Goal: Task Accomplishment & Management: Complete application form

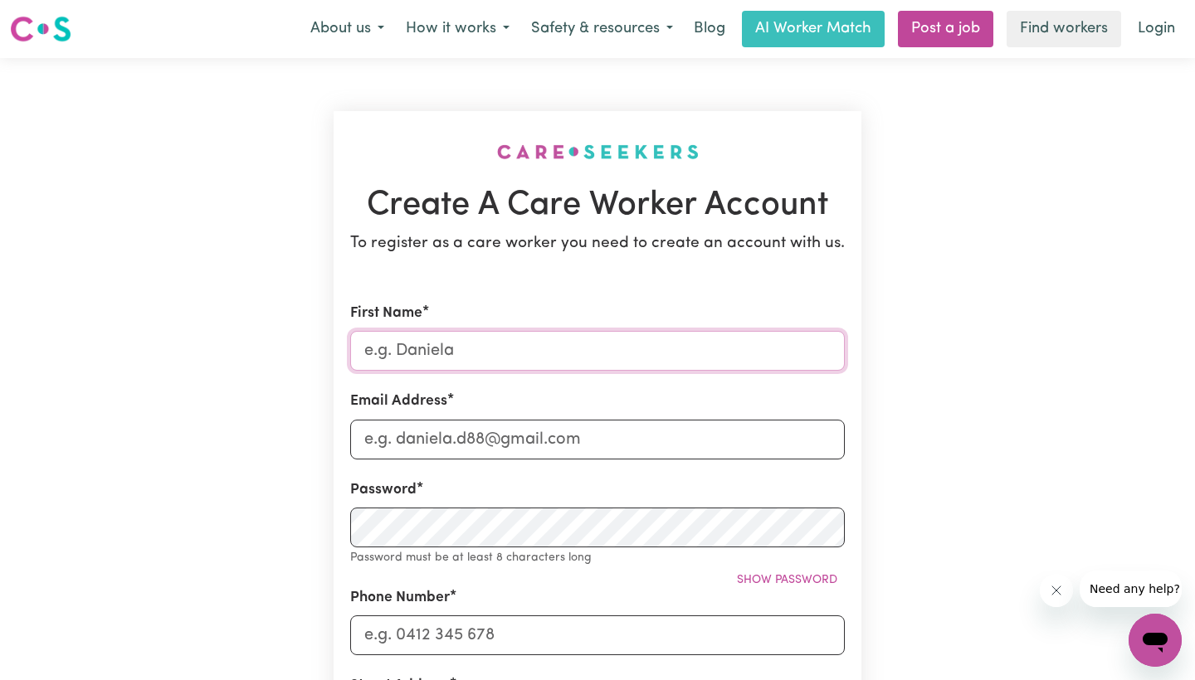
type input "[PERSON_NAME]"
type input "[EMAIL_ADDRESS][DOMAIN_NAME]"
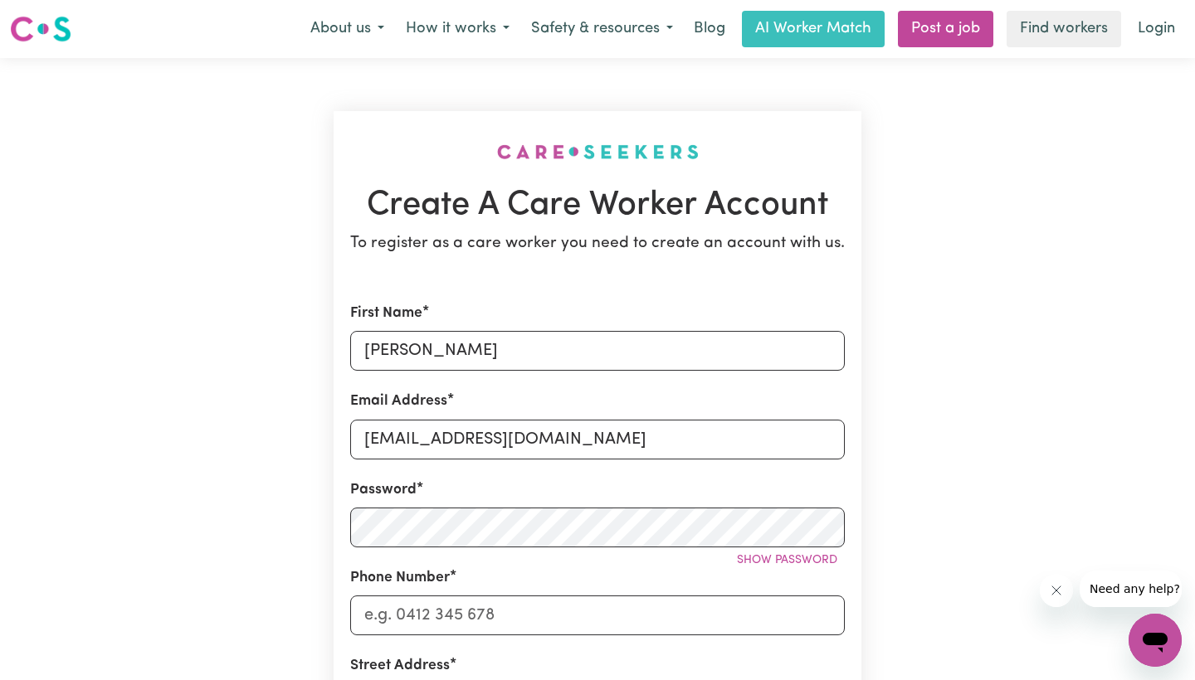
click at [683, 549] on div "Show password" at bounding box center [597, 561] width 495 height 26
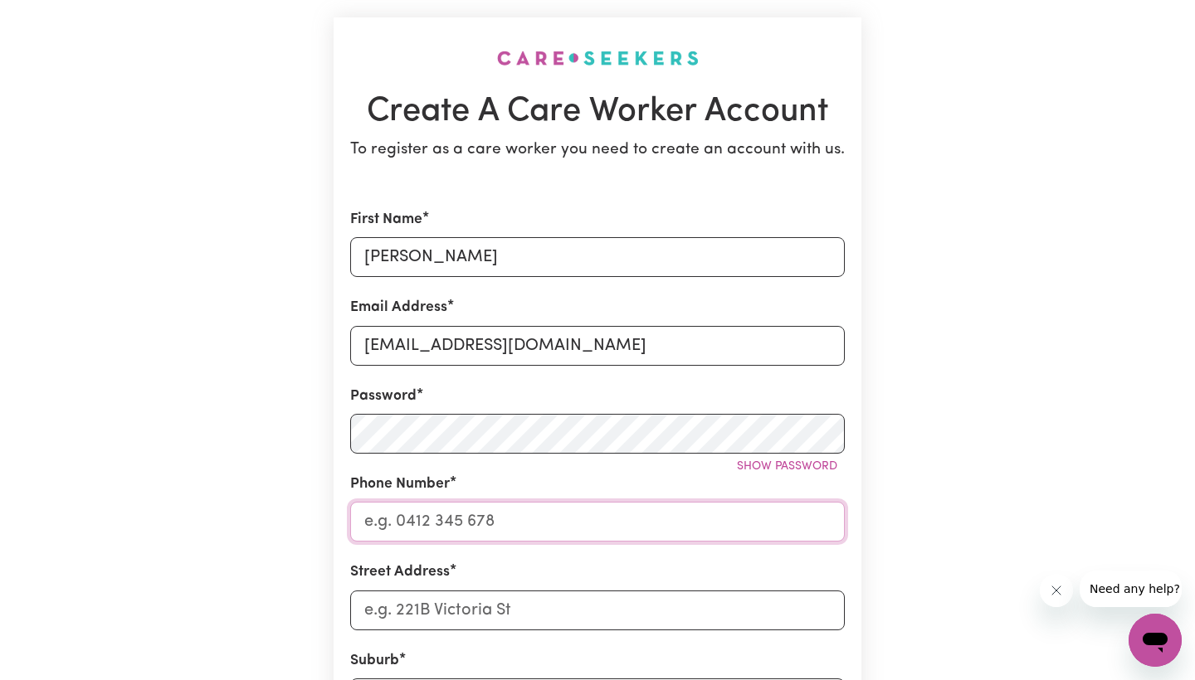
type input "0459229342"
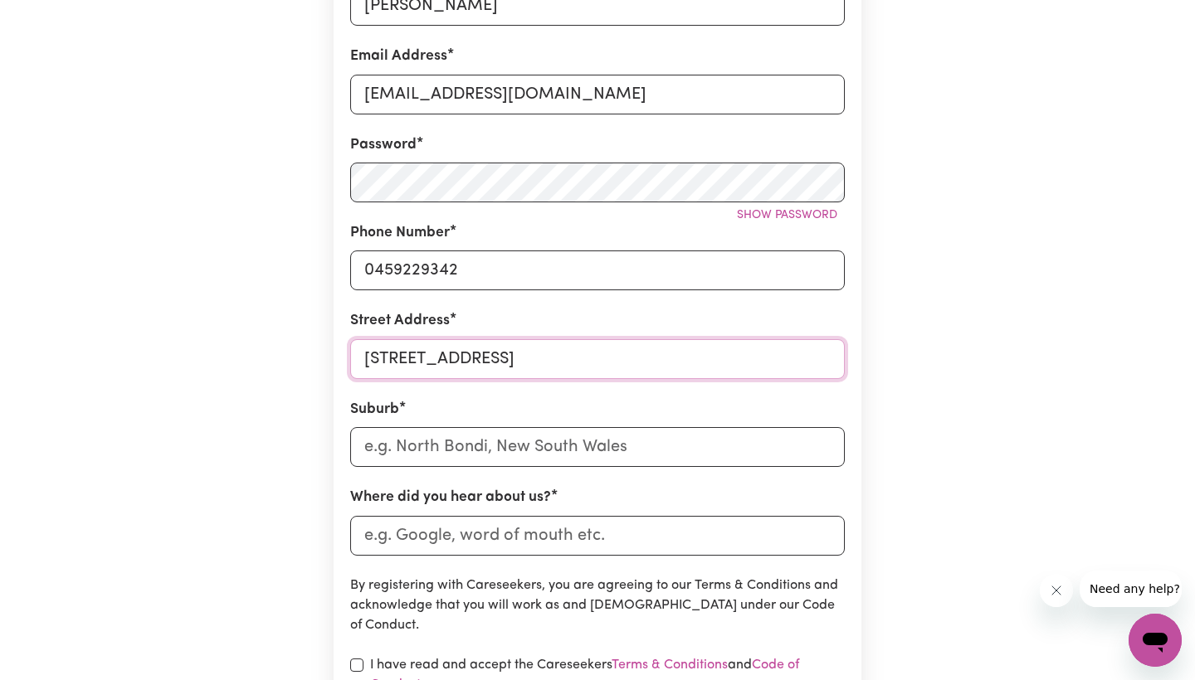
scroll to position [355, 0]
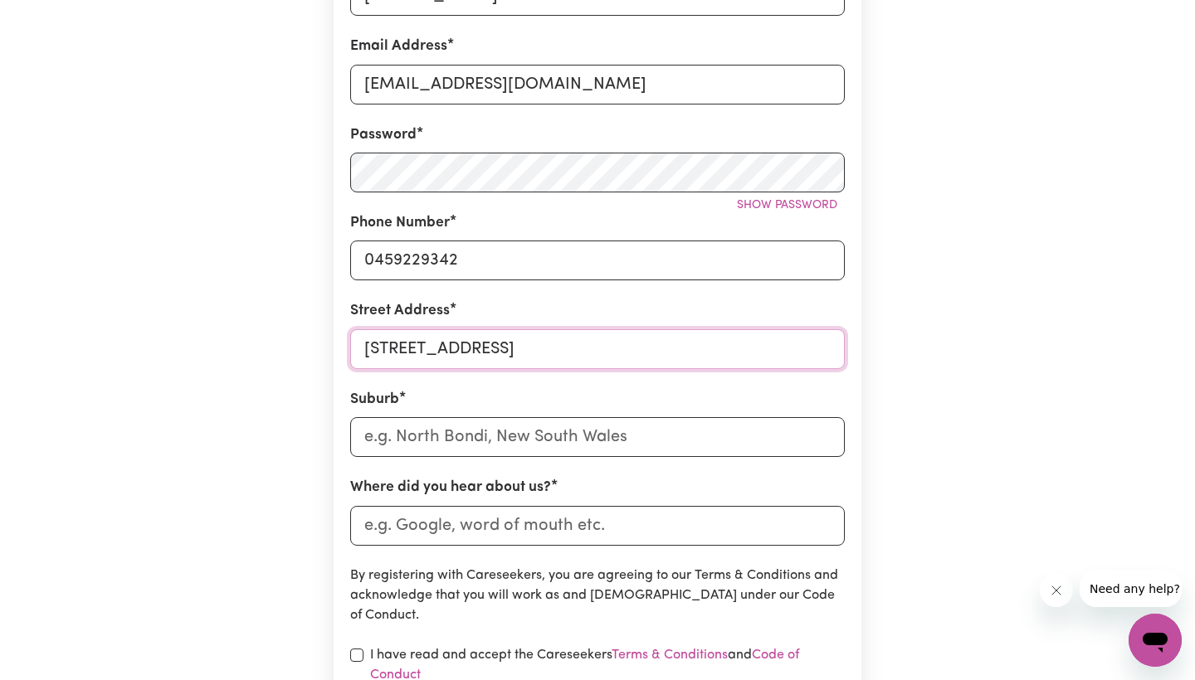
type input "[STREET_ADDRESS]"
click at [619, 435] on input "text" at bounding box center [597, 437] width 495 height 40
type input "[GEOGRAPHIC_DATA]"
type input "[GEOGRAPHIC_DATA], [GEOGRAPHIC_DATA], 3045"
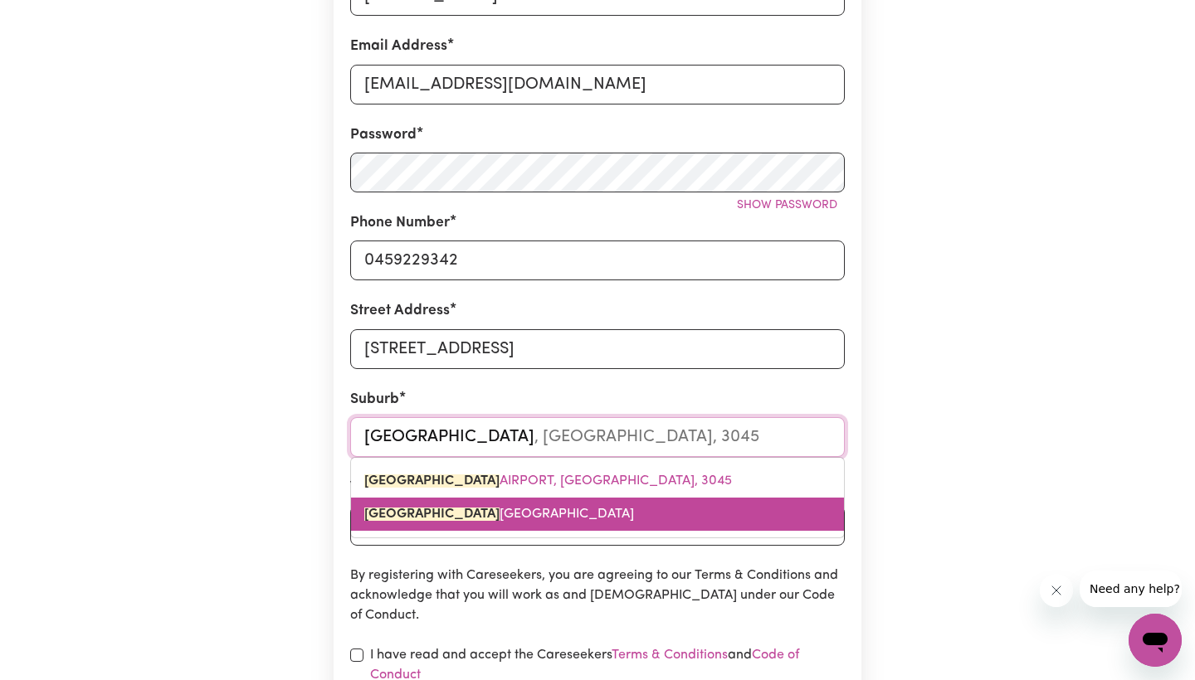
click at [642, 507] on link "[GEOGRAPHIC_DATA]" at bounding box center [597, 514] width 493 height 33
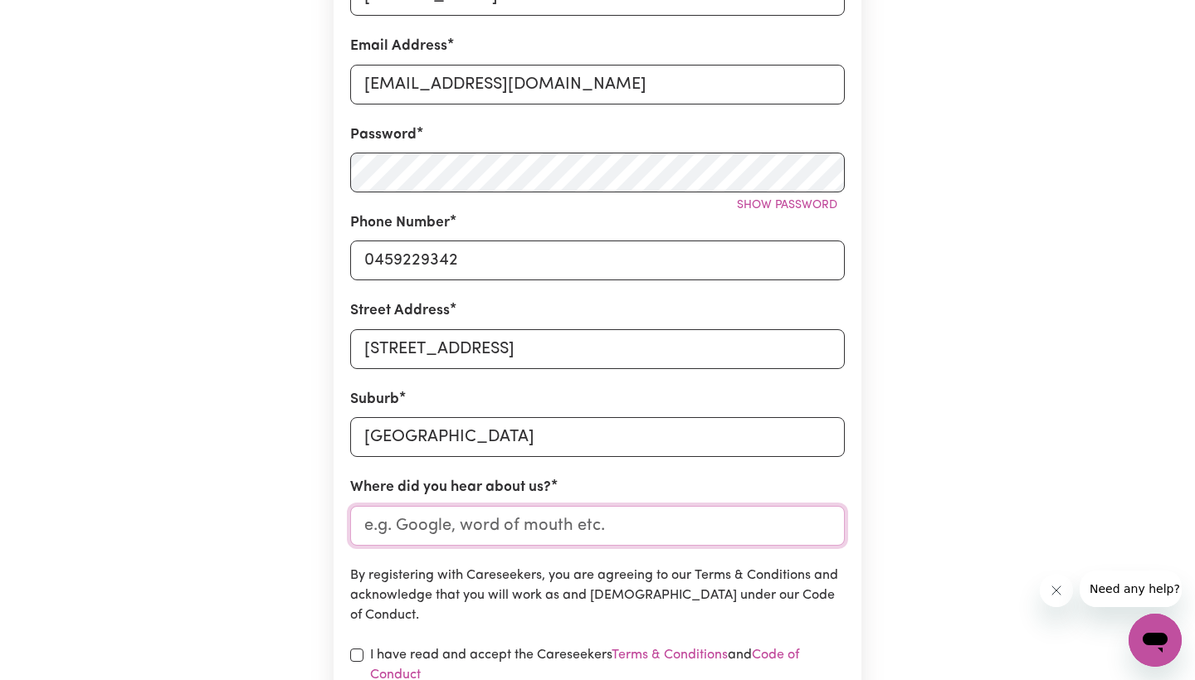
click at [641, 533] on input "Where did you hear about us?" at bounding box center [597, 526] width 495 height 40
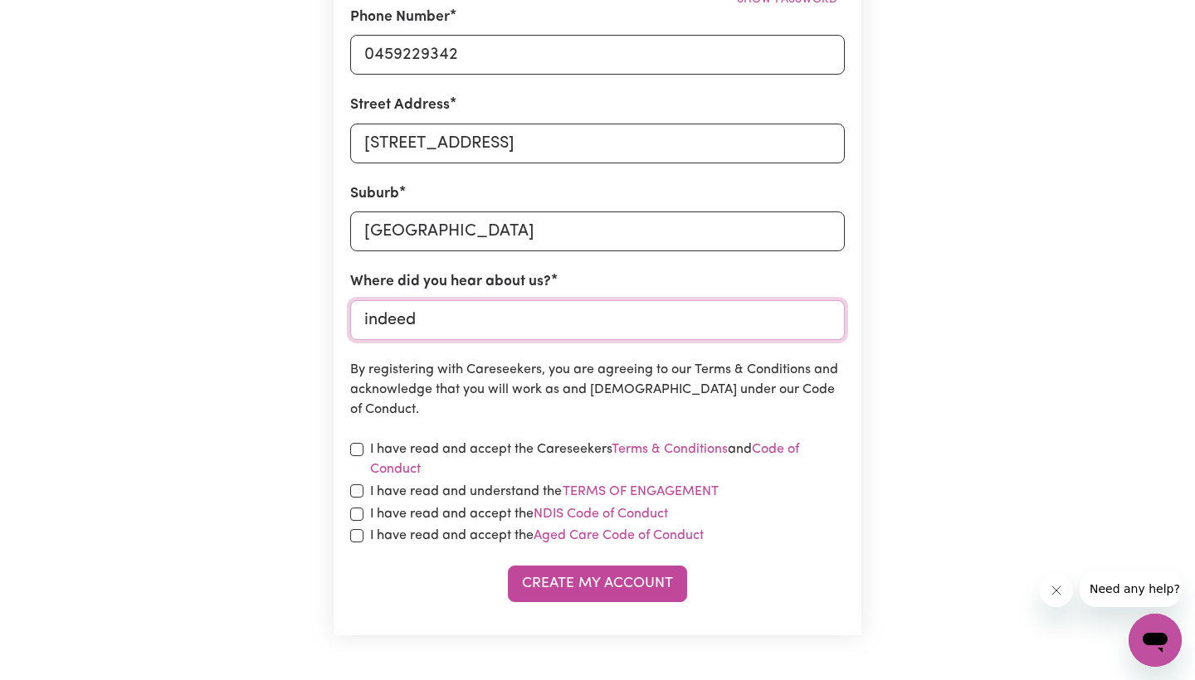
scroll to position [602, 0]
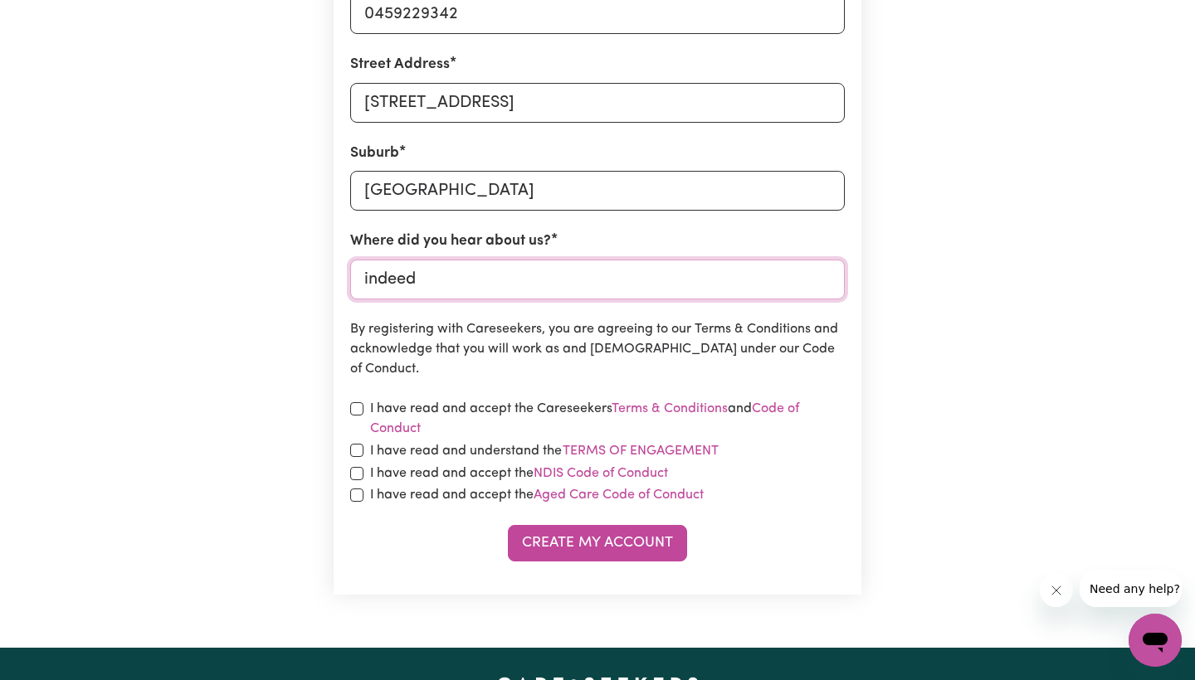
type input "indeed"
click at [349, 407] on section "Create A Care Worker Account To register as a care worker you need to create an…" at bounding box center [598, 52] width 528 height 1085
click at [356, 448] on input "checkbox" at bounding box center [356, 450] width 13 height 13
checkbox input "true"
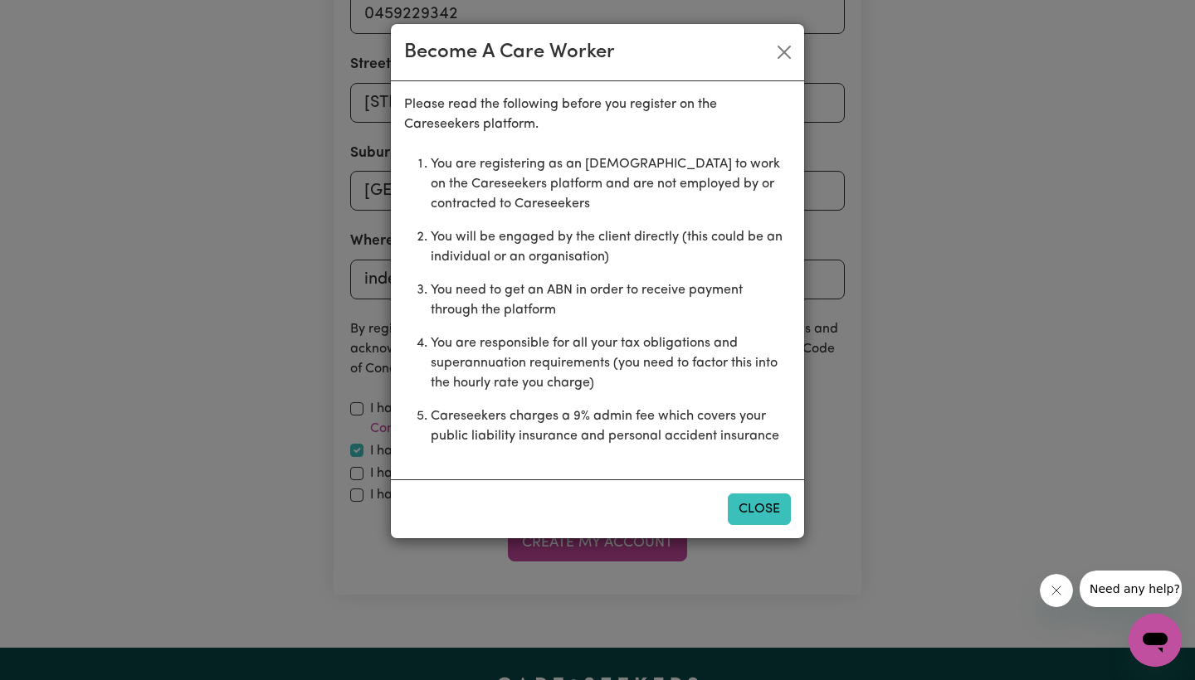
click at [764, 518] on button "Close" at bounding box center [759, 510] width 63 height 32
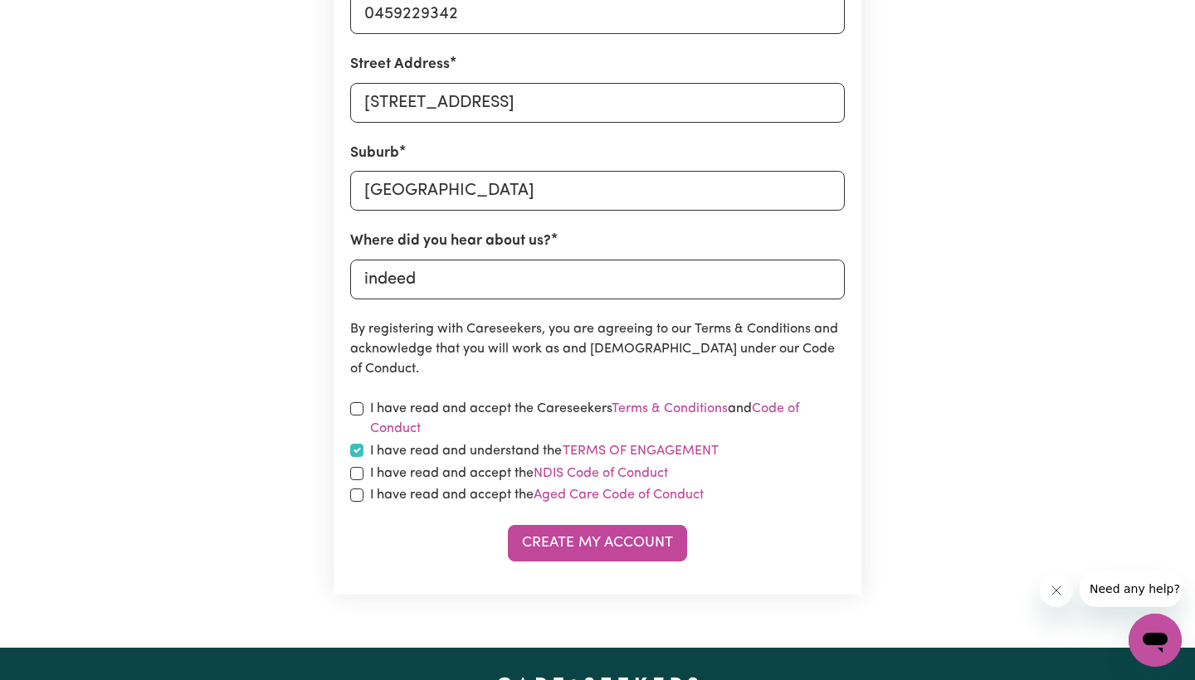
click at [357, 403] on input "checkbox" at bounding box center [356, 408] width 13 height 13
checkbox input "true"
click at [355, 472] on input "checkbox" at bounding box center [356, 473] width 13 height 13
checkbox input "true"
click at [354, 495] on input "checkbox" at bounding box center [356, 495] width 13 height 13
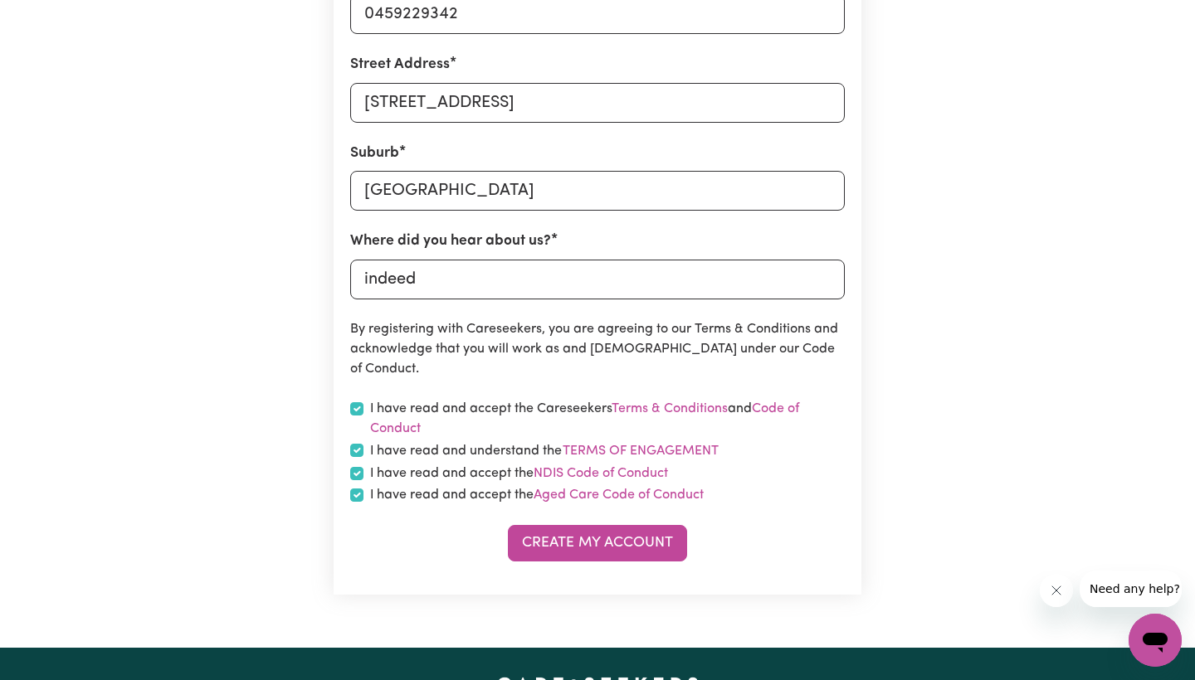
checkbox input "true"
click at [581, 531] on button "Create My Account" at bounding box center [597, 543] width 179 height 37
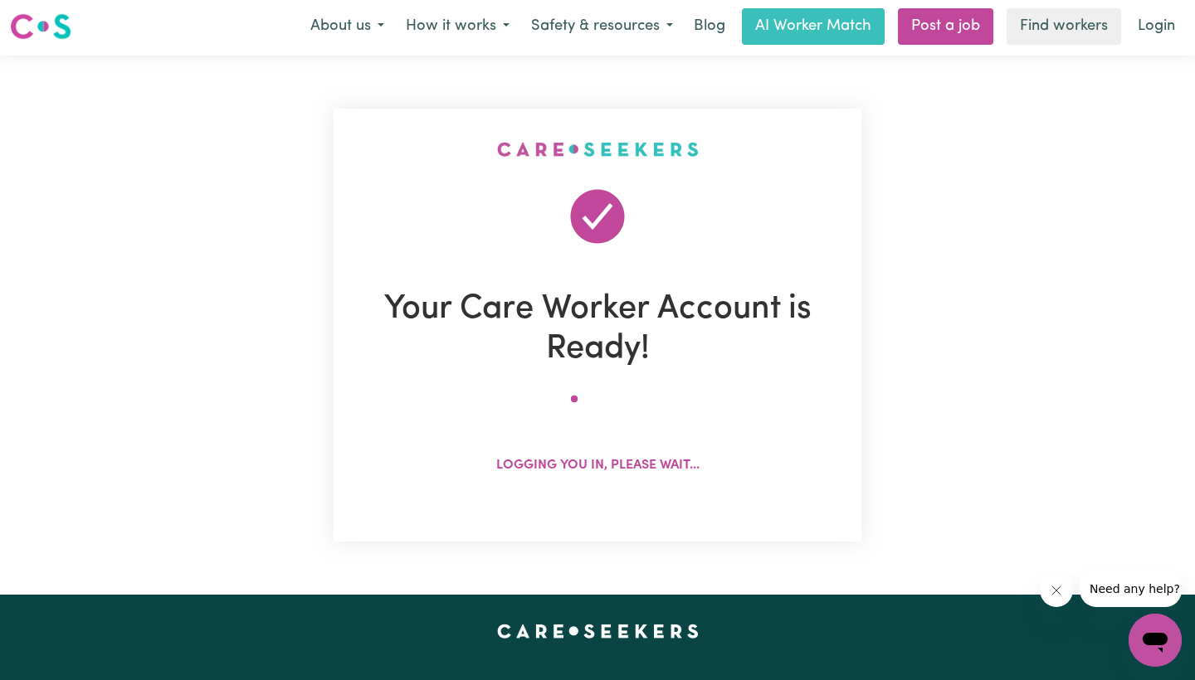
scroll to position [0, 0]
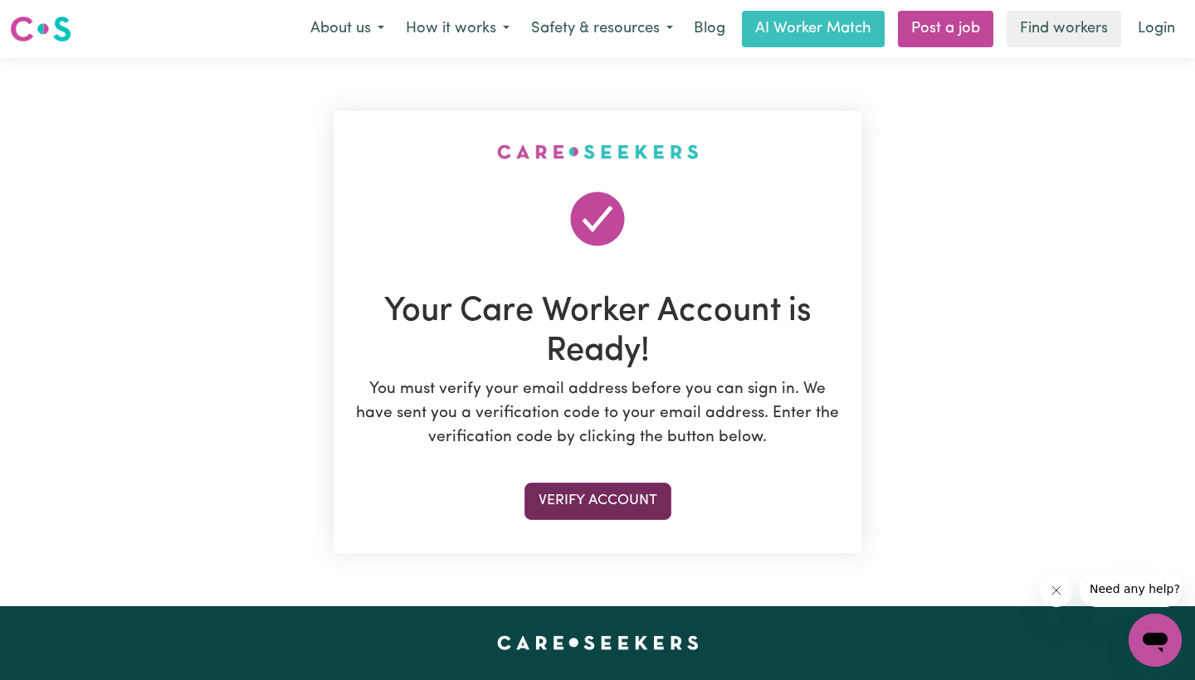
click at [602, 496] on button "Verify Account" at bounding box center [597, 501] width 147 height 37
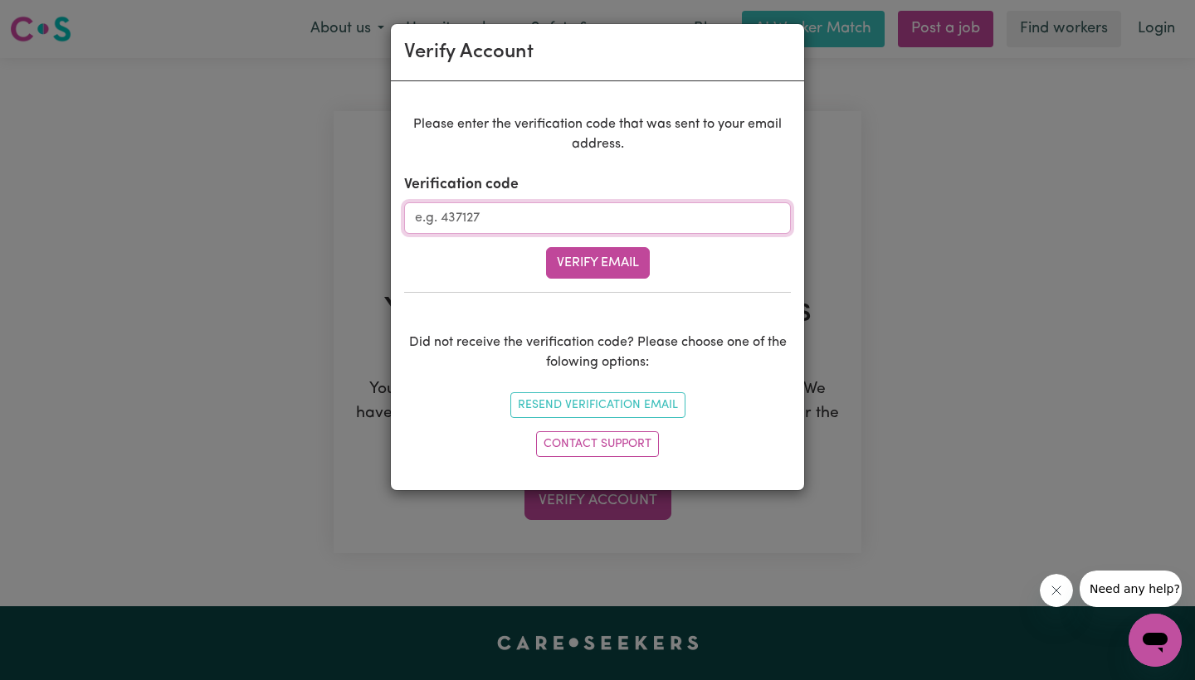
paste input "530166"
type input "530166"
click at [588, 253] on button "Verify Email" at bounding box center [598, 263] width 104 height 32
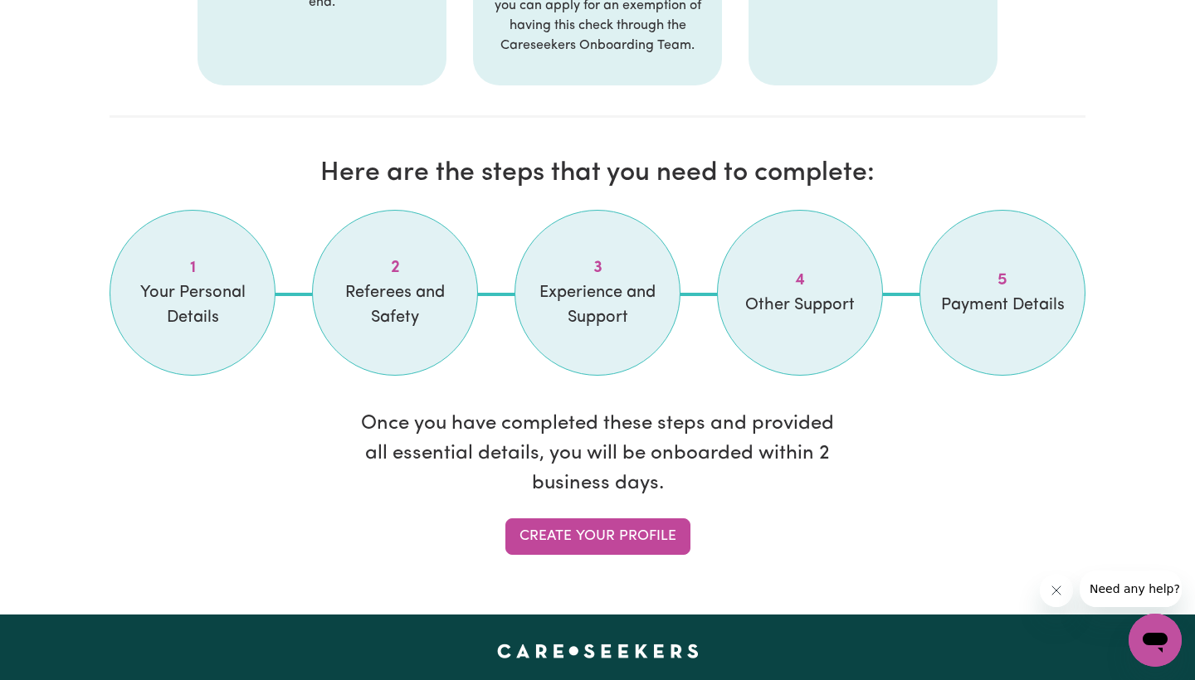
scroll to position [1270, 0]
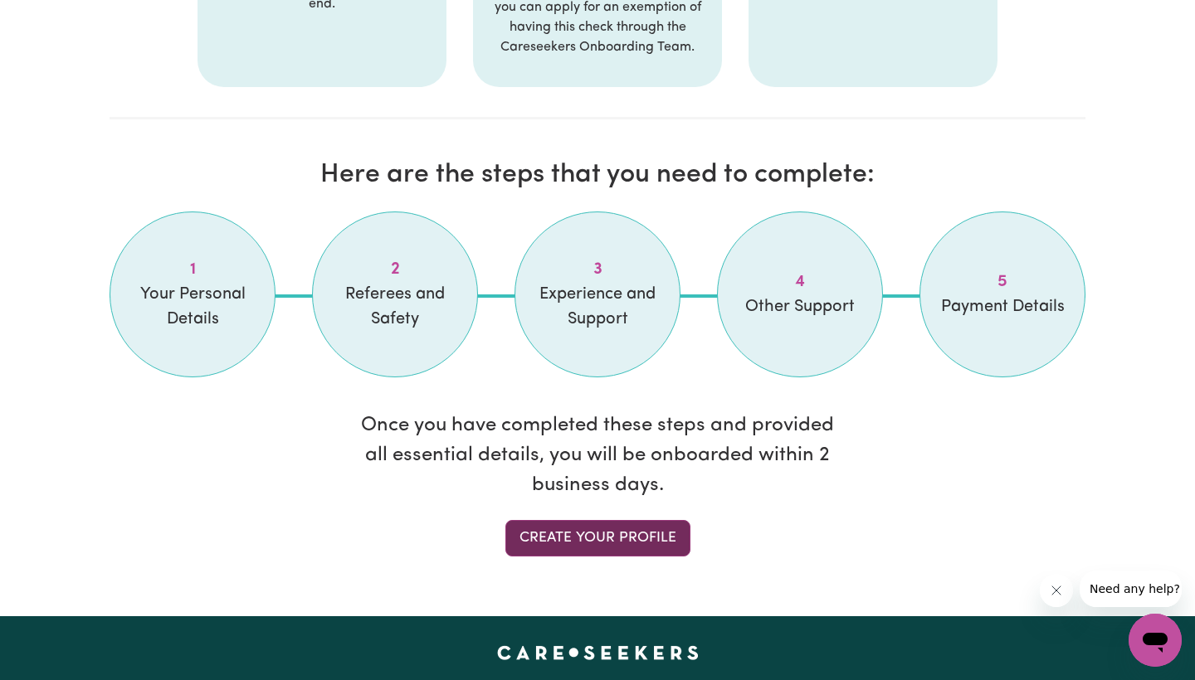
click at [636, 536] on link "Create your profile" at bounding box center [597, 538] width 185 height 37
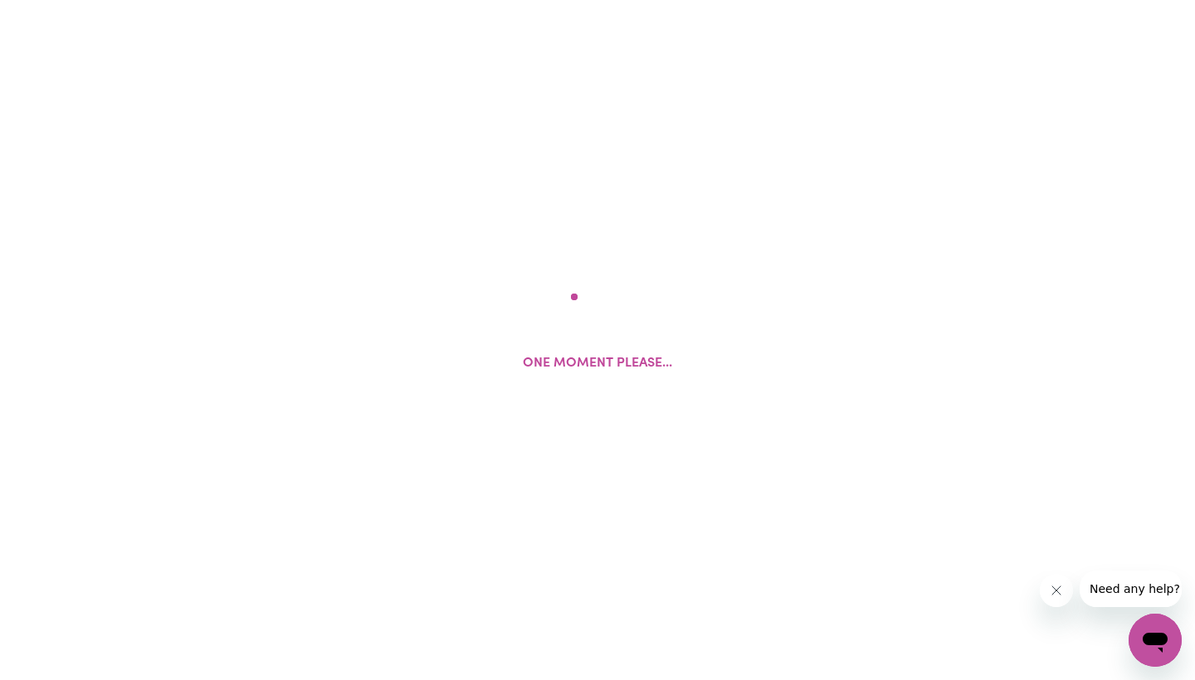
select select "Studying a healthcare related degree or qualification"
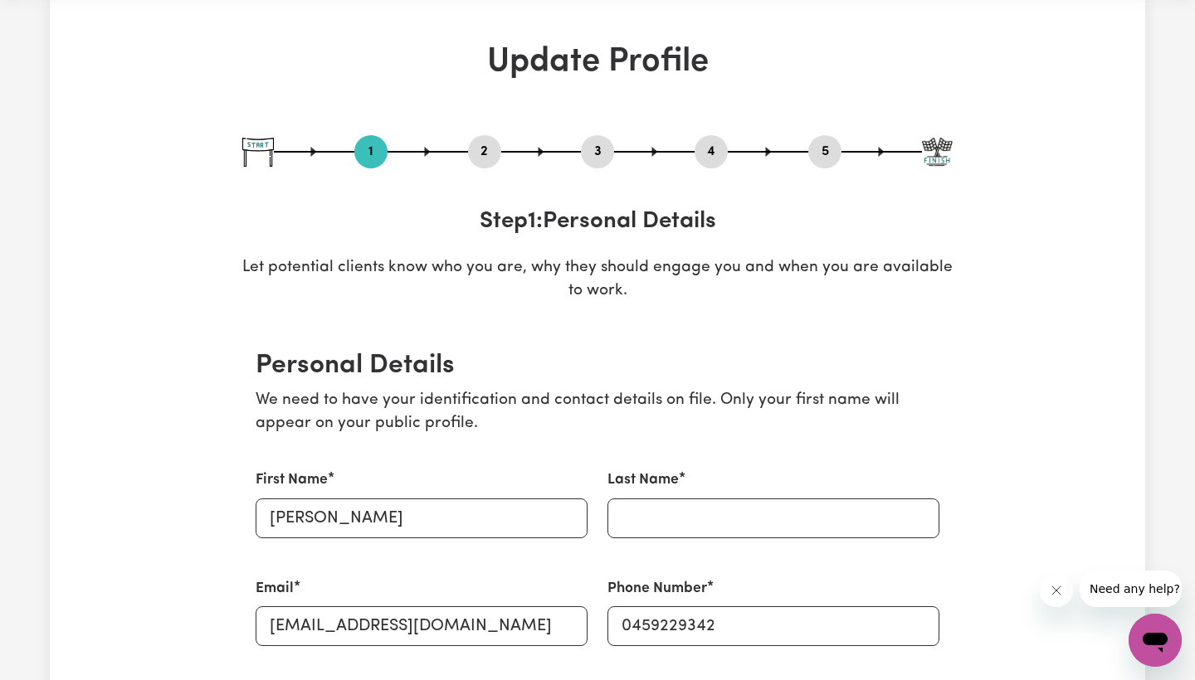
scroll to position [197, 0]
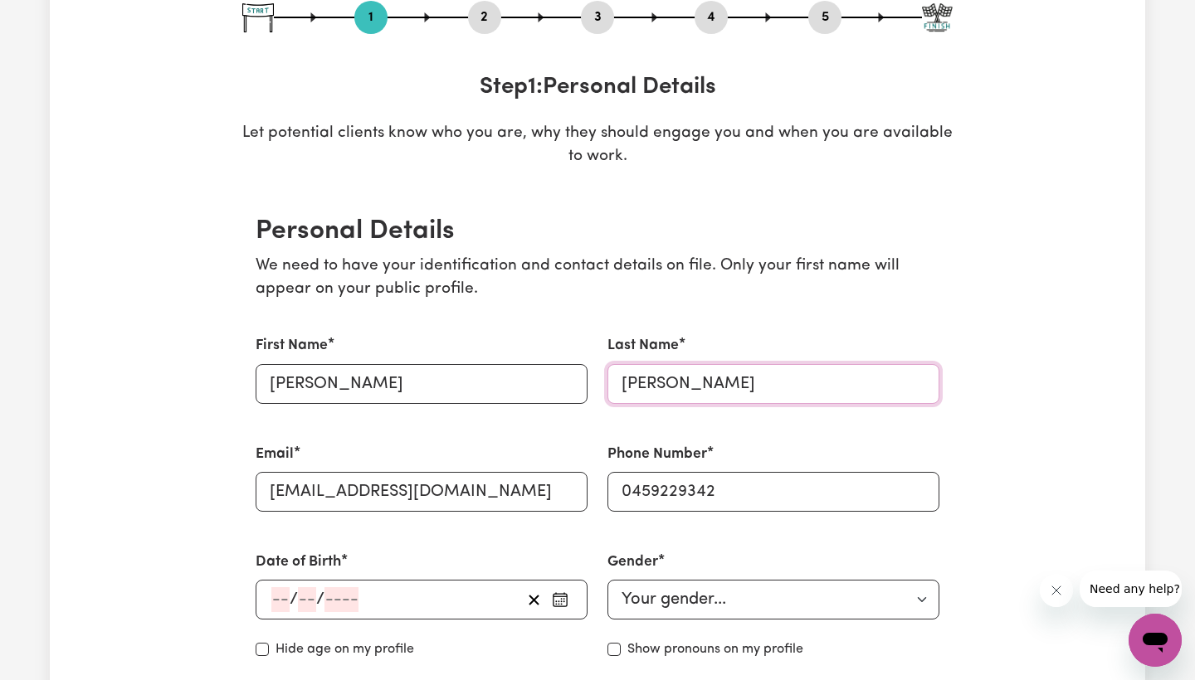
type input "[PERSON_NAME]"
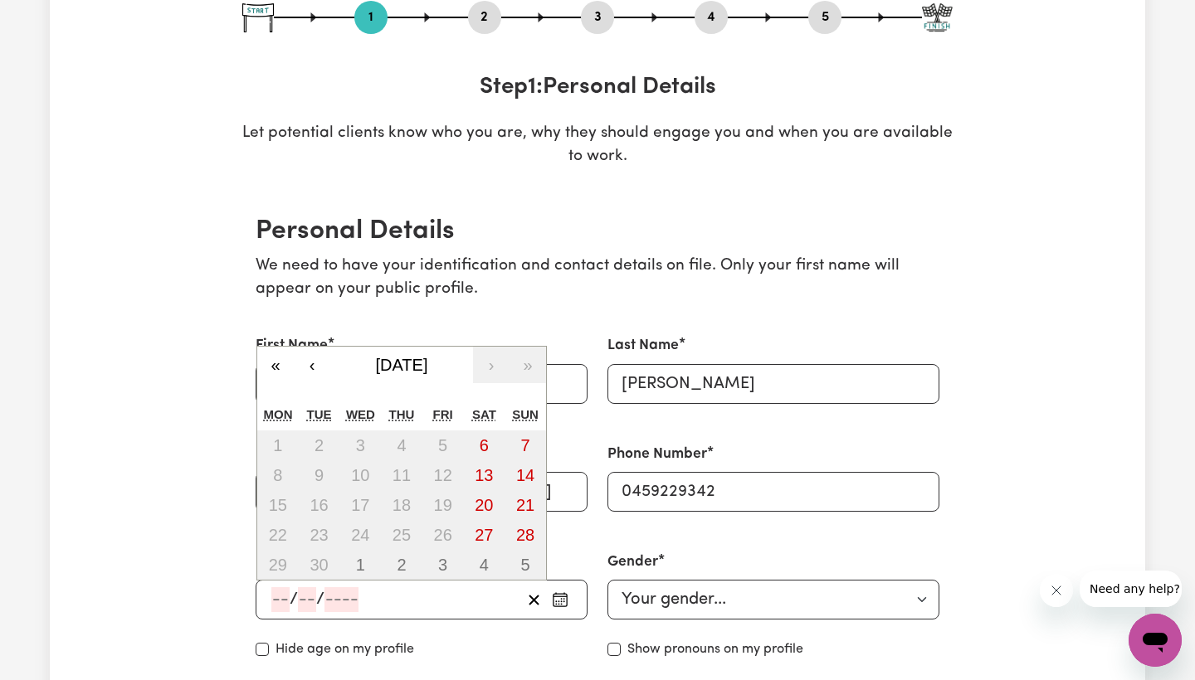
click at [280, 588] on input "number" at bounding box center [280, 599] width 18 height 25
type input "01"
type input "09"
type input "200"
type input "[DATE]"
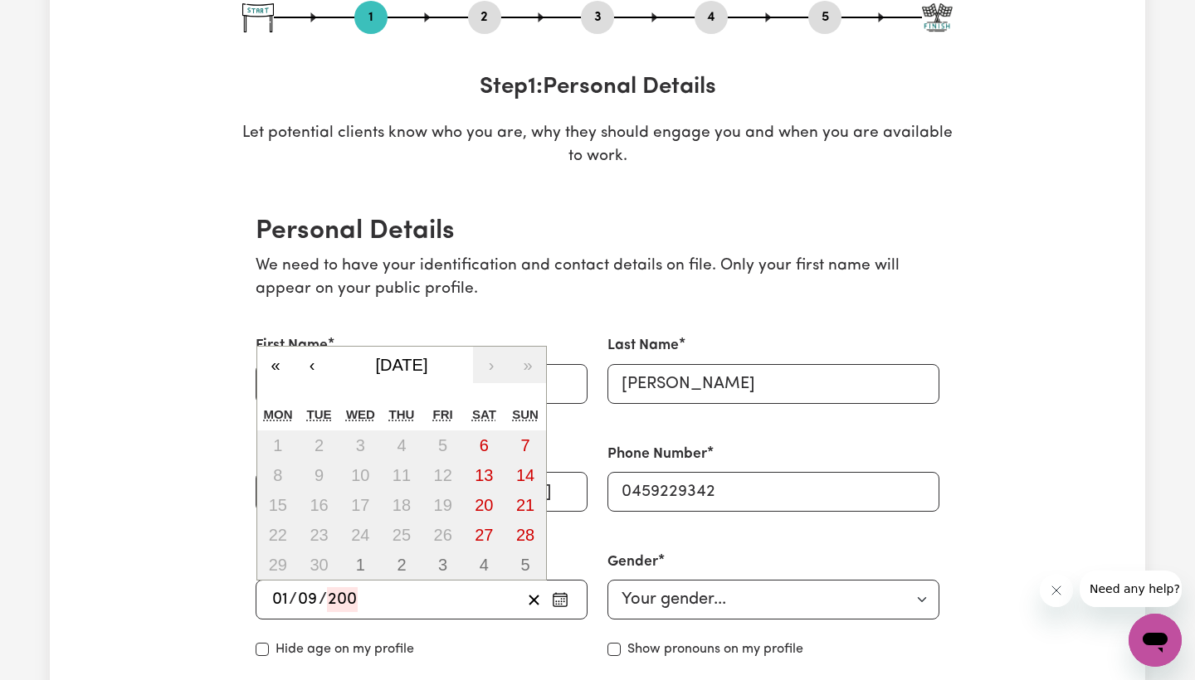
type input "1"
type input "9"
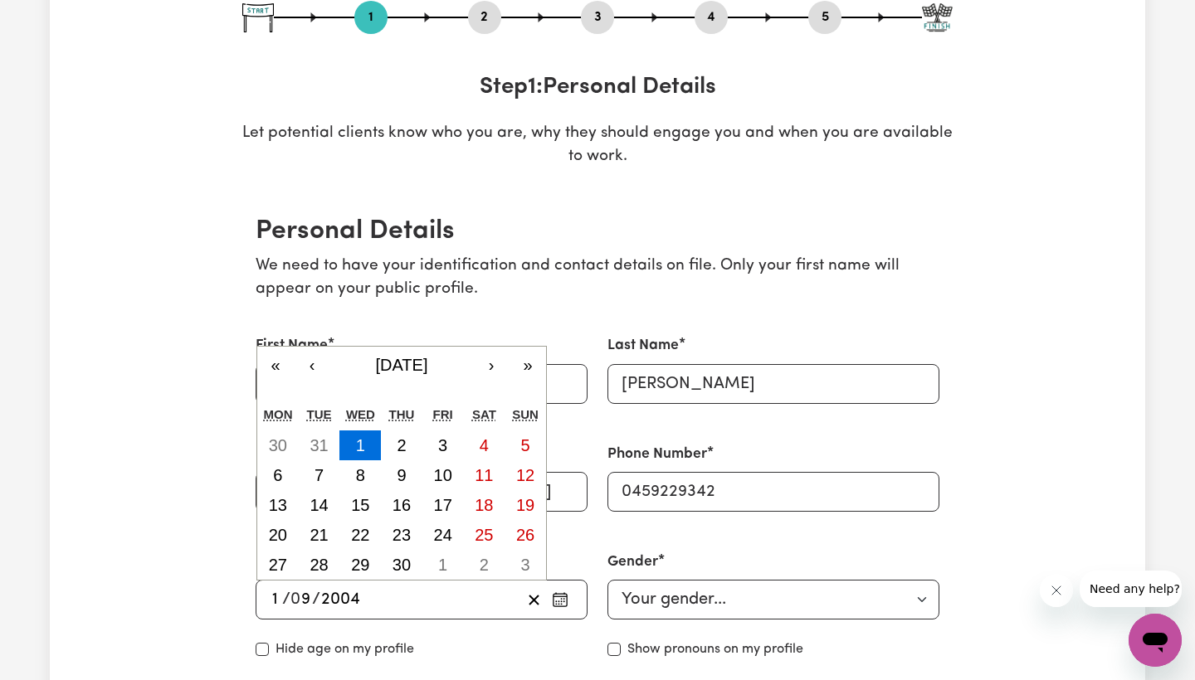
type input "2004"
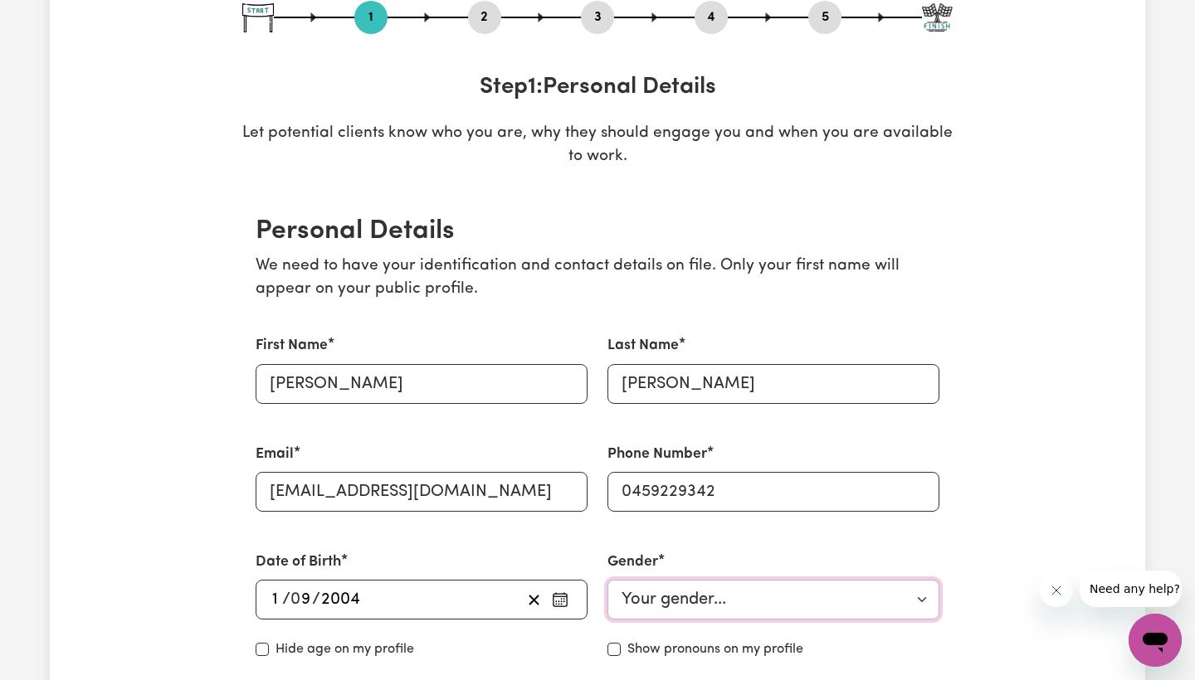
select select "[DEMOGRAPHIC_DATA]"
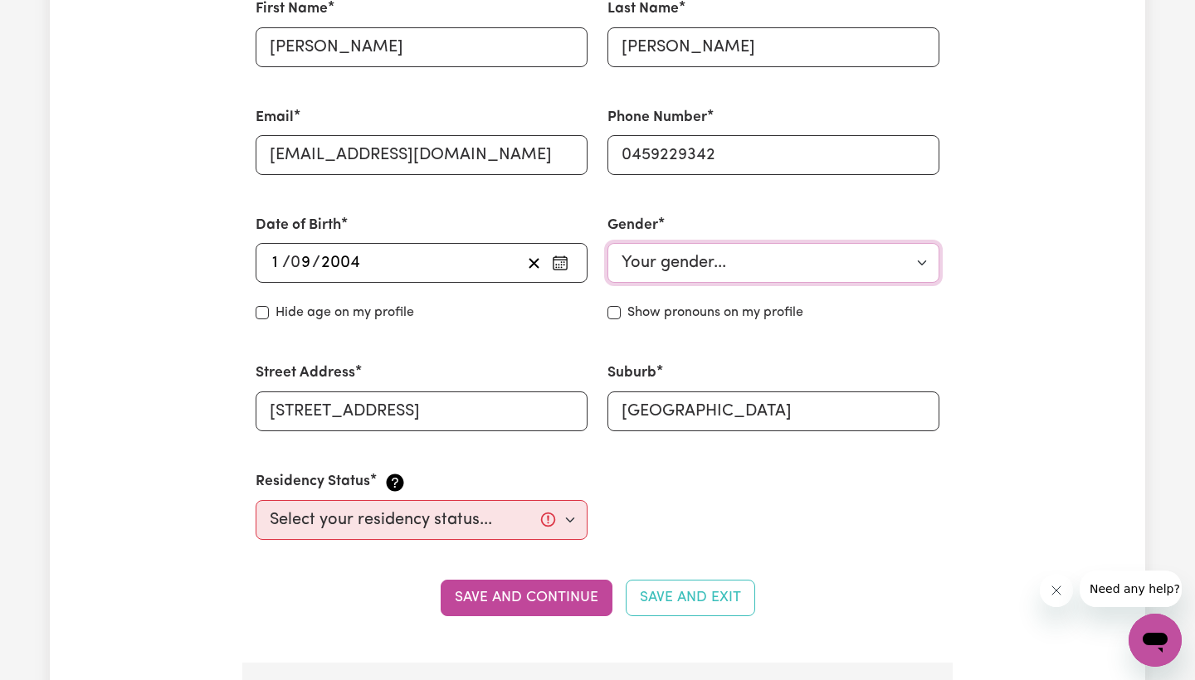
scroll to position [541, 0]
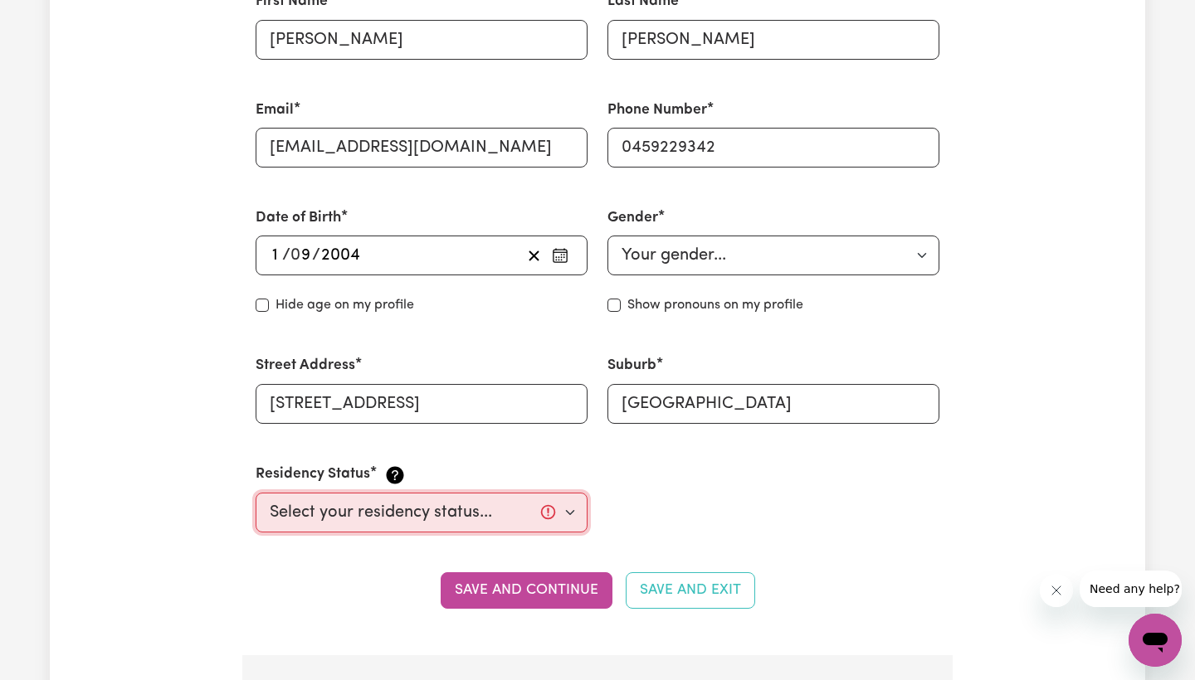
select select "Student Visa"
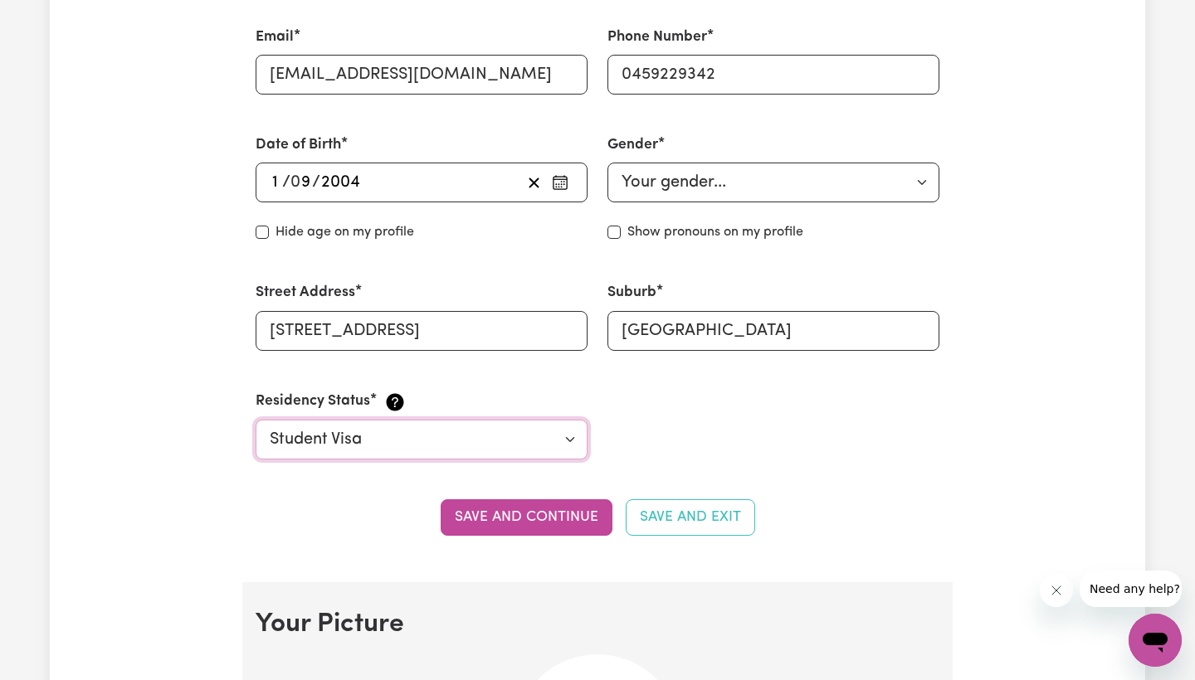
scroll to position [620, 0]
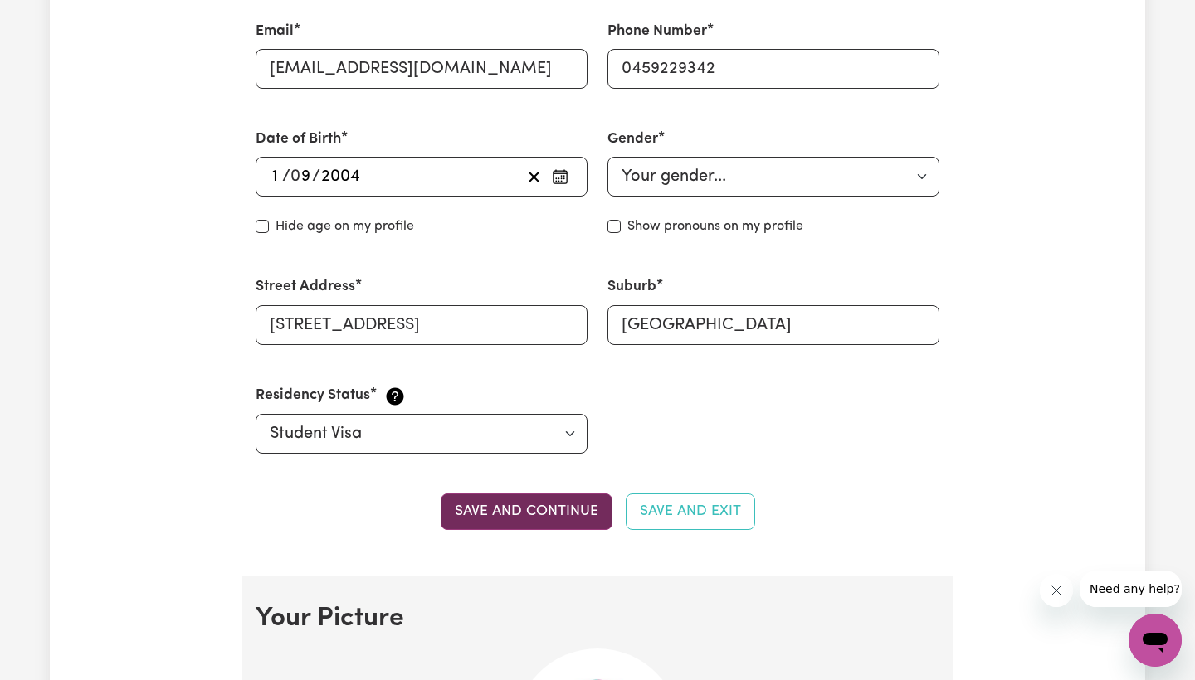
click at [558, 515] on button "Save and continue" at bounding box center [527, 512] width 172 height 37
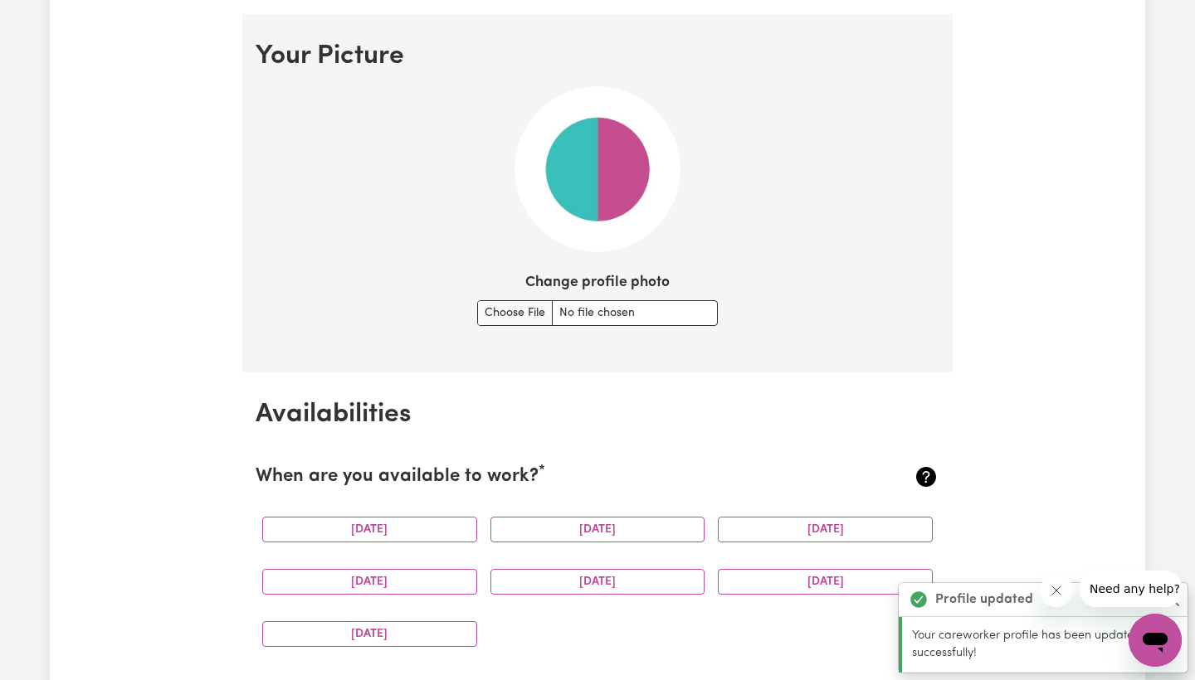
scroll to position [1191, 0]
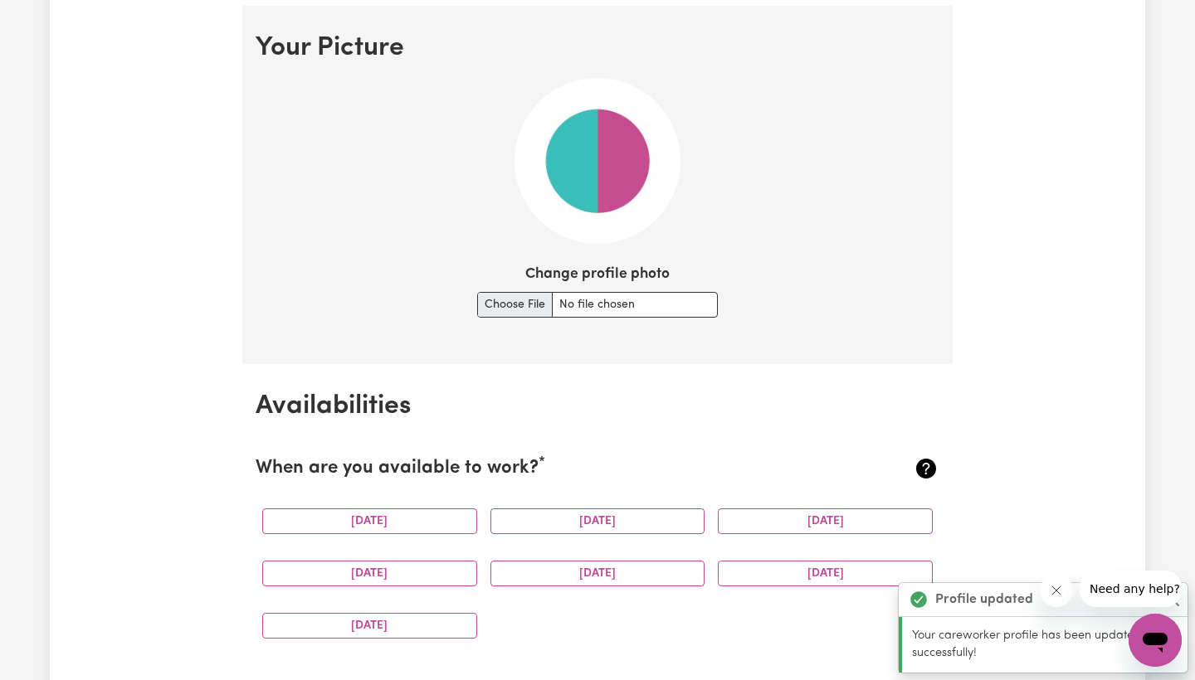
click at [525, 298] on input "Change profile photo" at bounding box center [597, 305] width 241 height 26
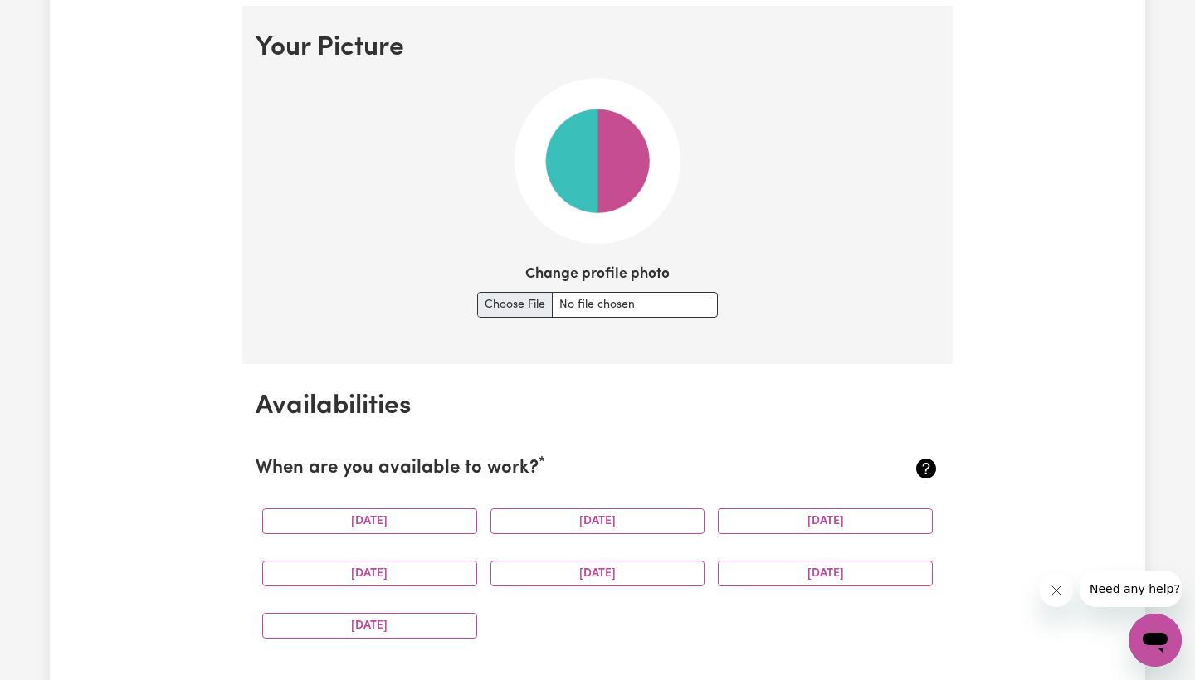
type input "C:\fakepath\IMG_6633.jpeg"
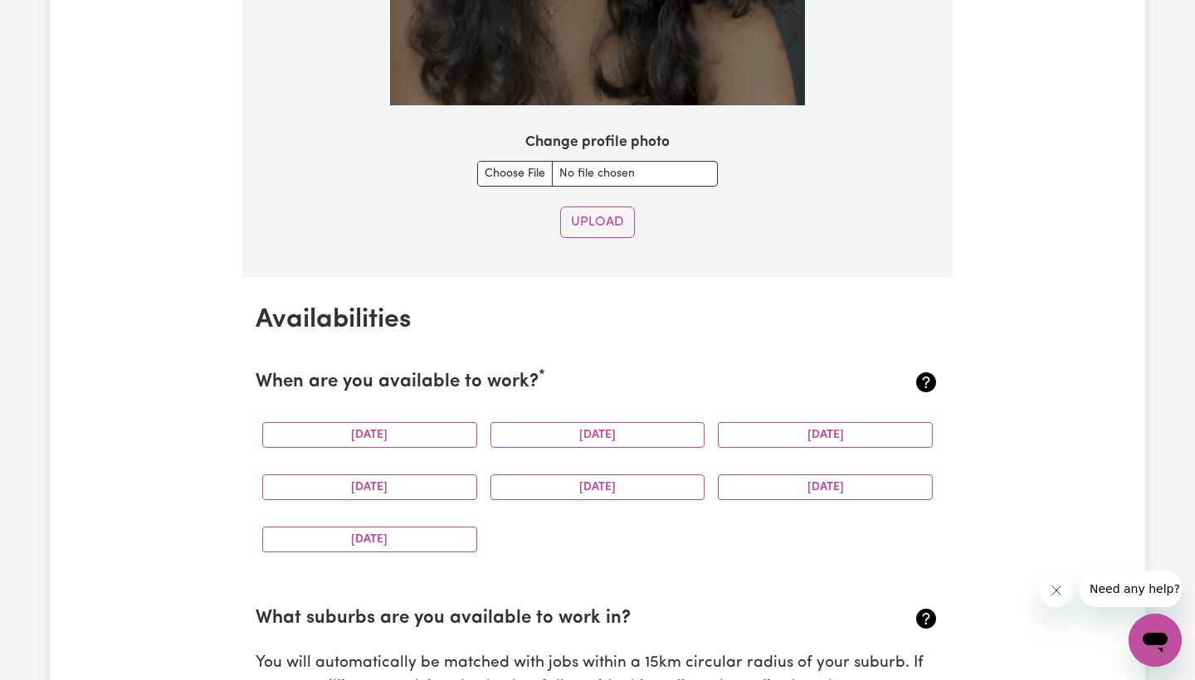
scroll to position [1723, 0]
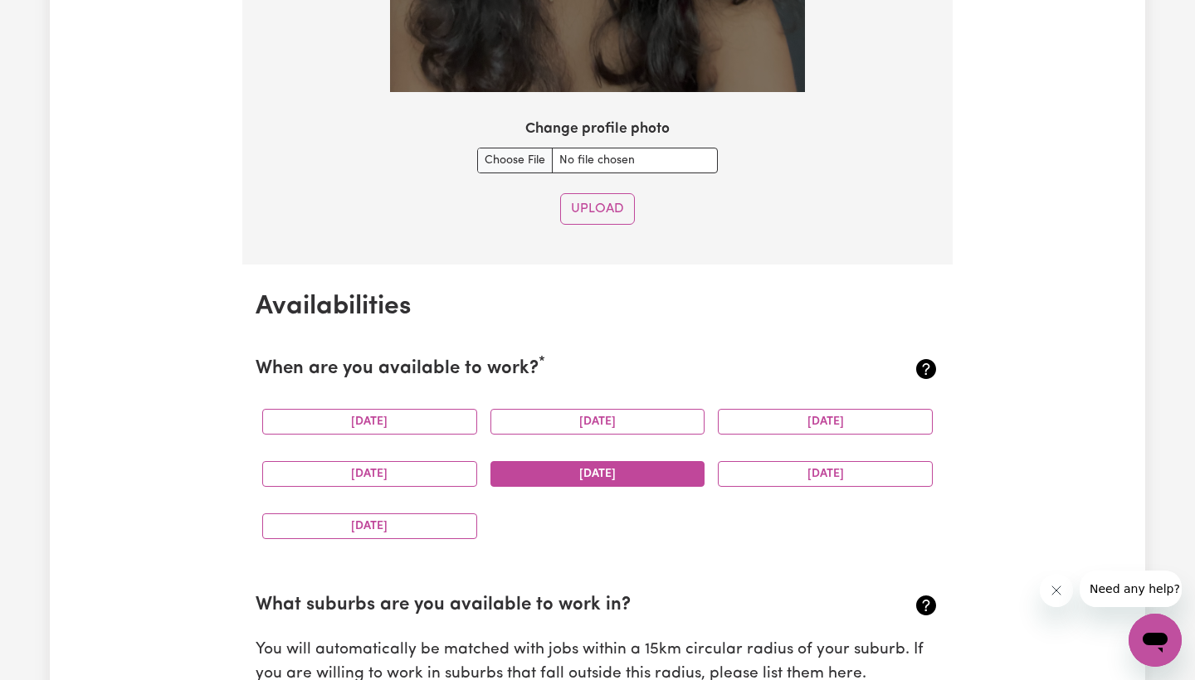
click at [614, 473] on button "[DATE]" at bounding box center [597, 474] width 215 height 26
click at [730, 471] on button "[DATE]" at bounding box center [825, 474] width 215 height 26
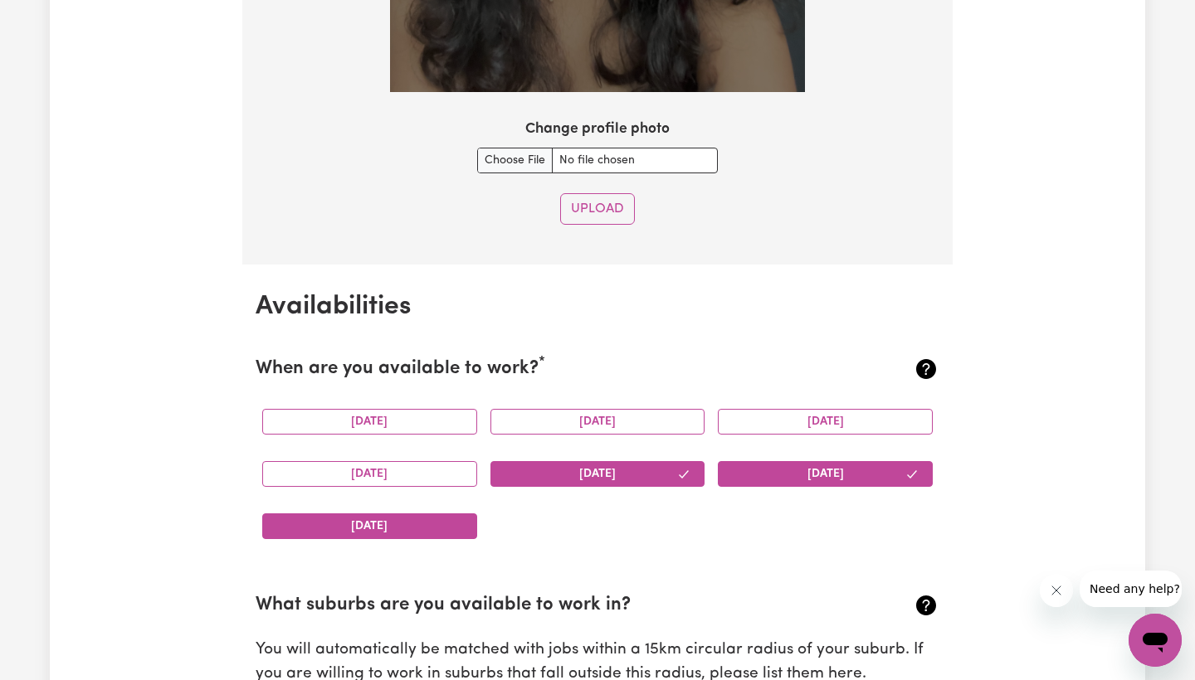
click at [435, 526] on button "[DATE]" at bounding box center [369, 527] width 215 height 26
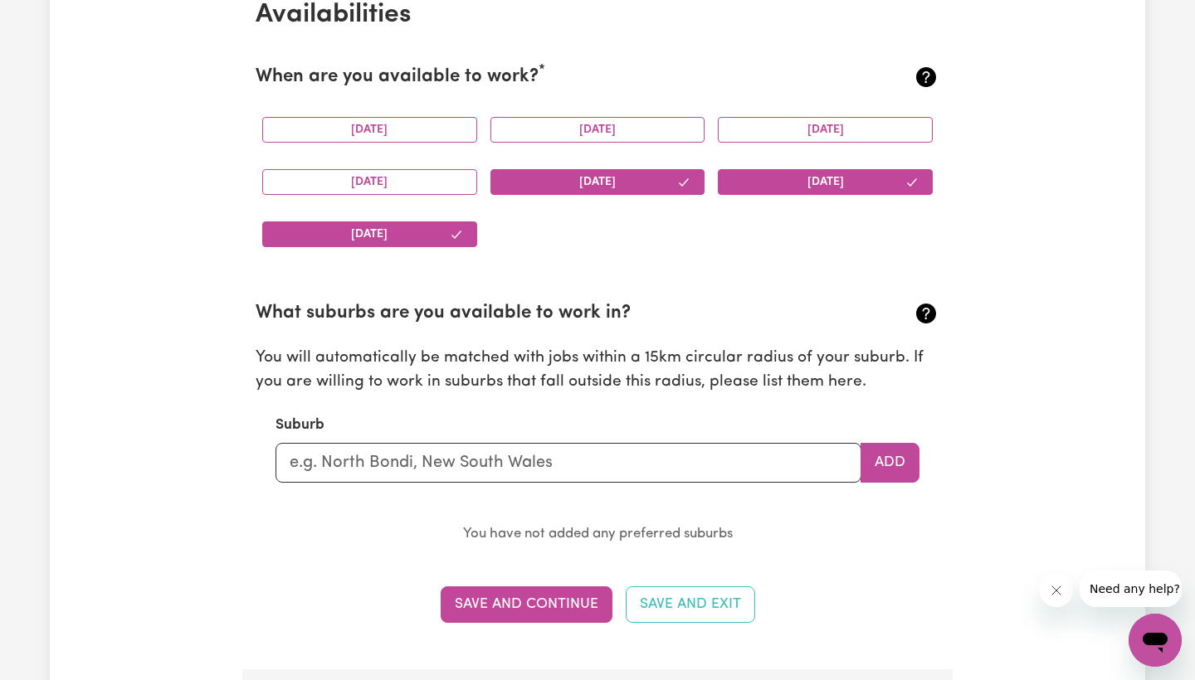
scroll to position [2017, 0]
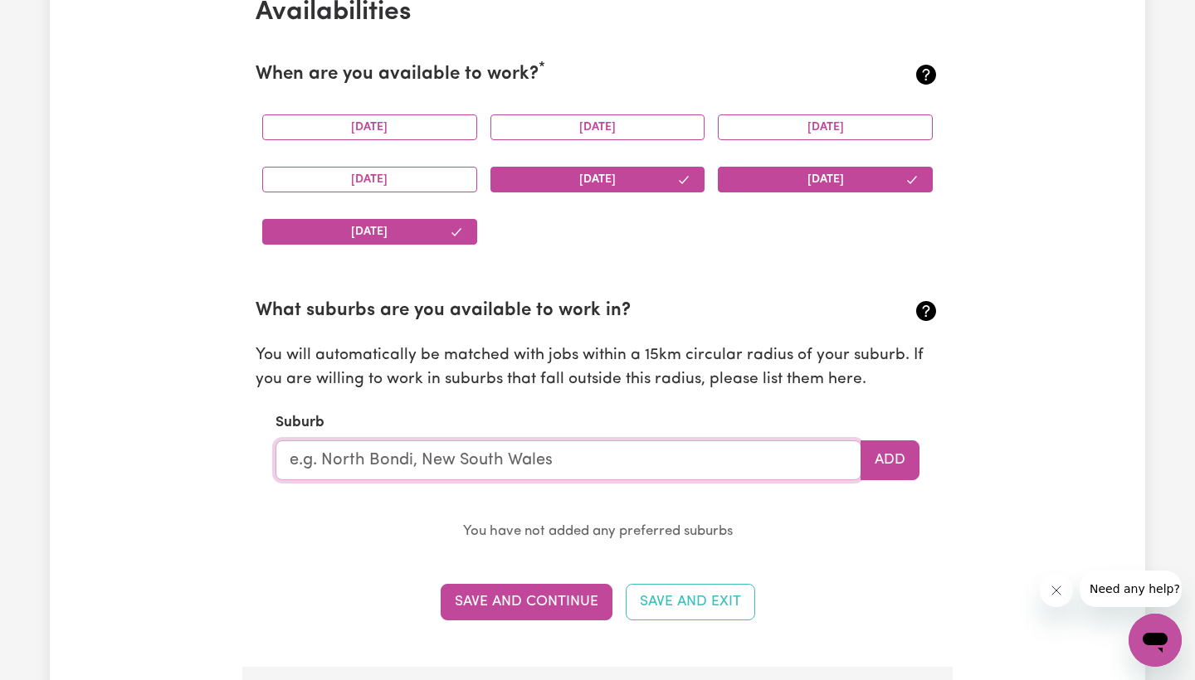
click at [477, 451] on input "text" at bounding box center [568, 461] width 586 height 40
click at [689, 446] on input "text" at bounding box center [568, 461] width 586 height 40
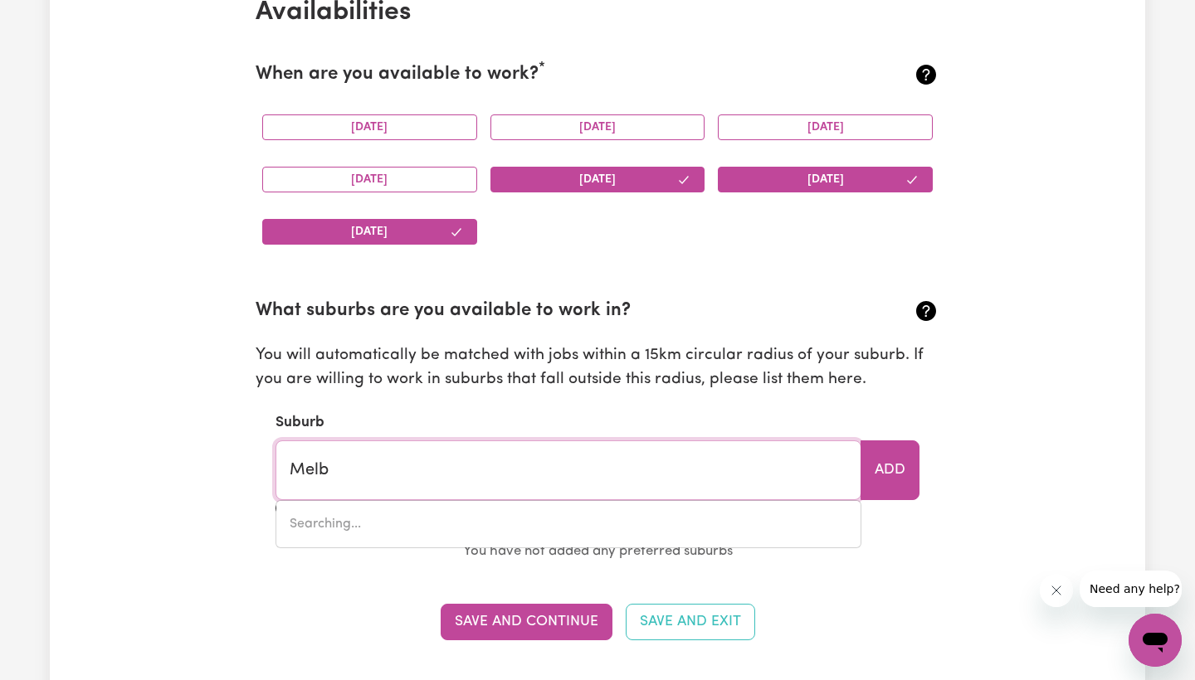
type input "Melbo"
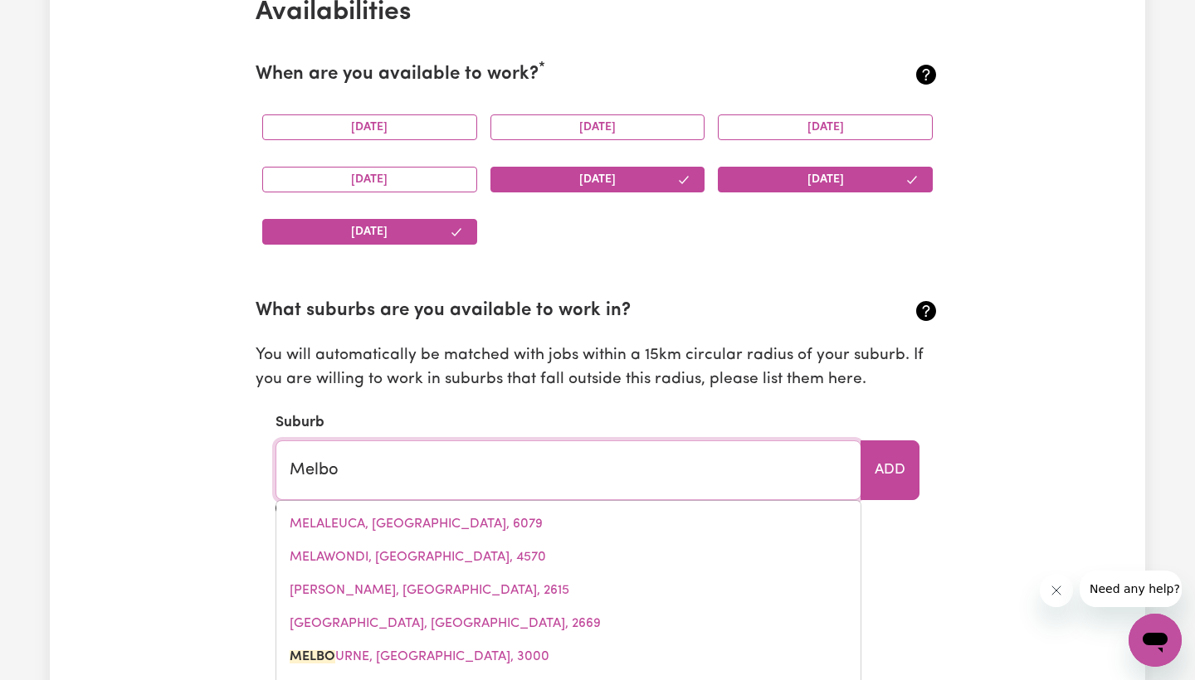
type input "MelboURNE, [GEOGRAPHIC_DATA], 3000"
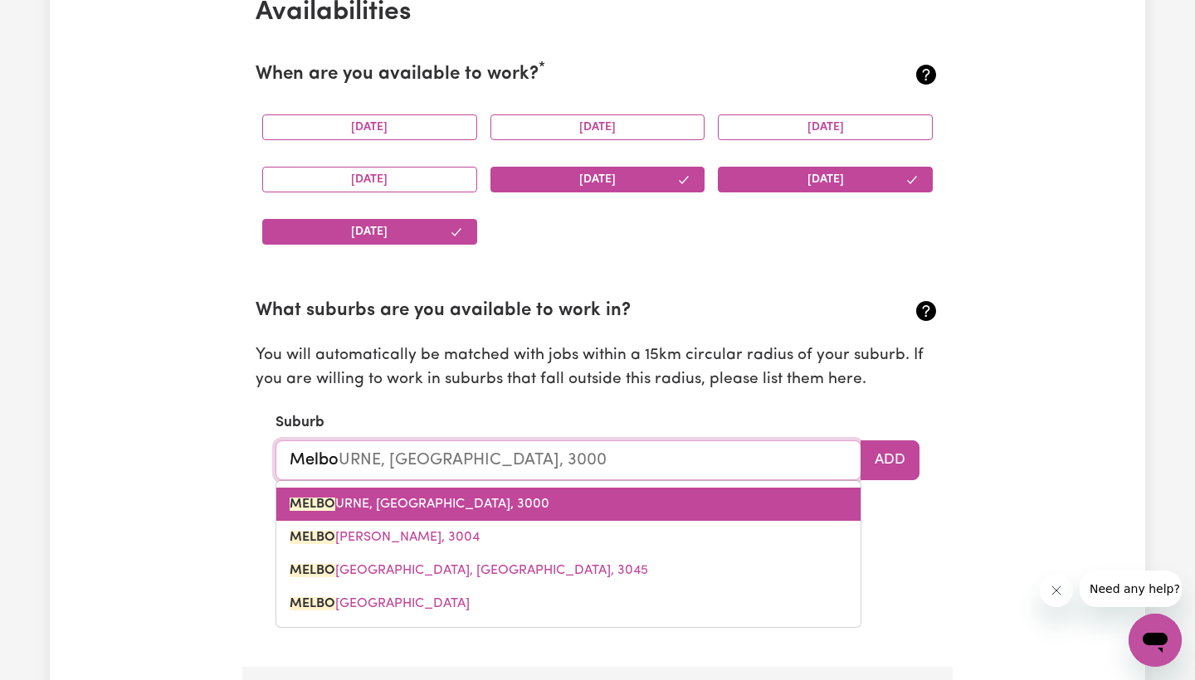
click at [669, 500] on link "[PERSON_NAME], [PERSON_NAME], 3000" at bounding box center [568, 504] width 584 height 33
type input "[GEOGRAPHIC_DATA], [GEOGRAPHIC_DATA], 3000"
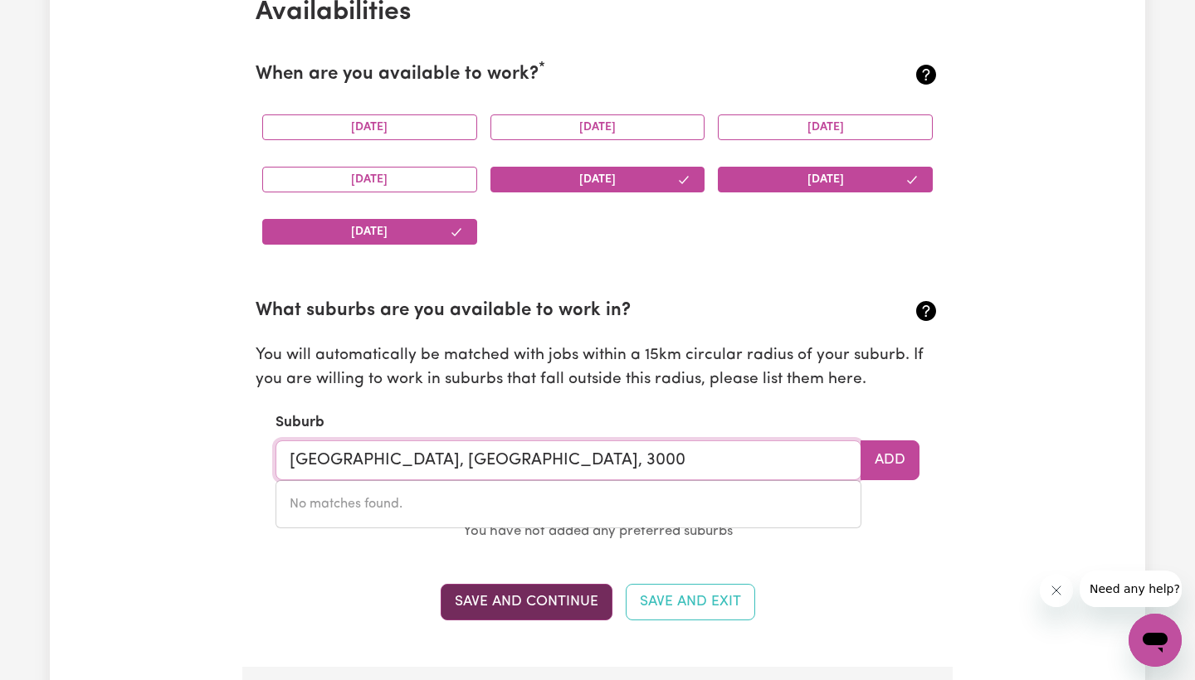
type input "[GEOGRAPHIC_DATA], [GEOGRAPHIC_DATA], 3000"
click at [567, 598] on button "Save and Continue" at bounding box center [527, 602] width 172 height 37
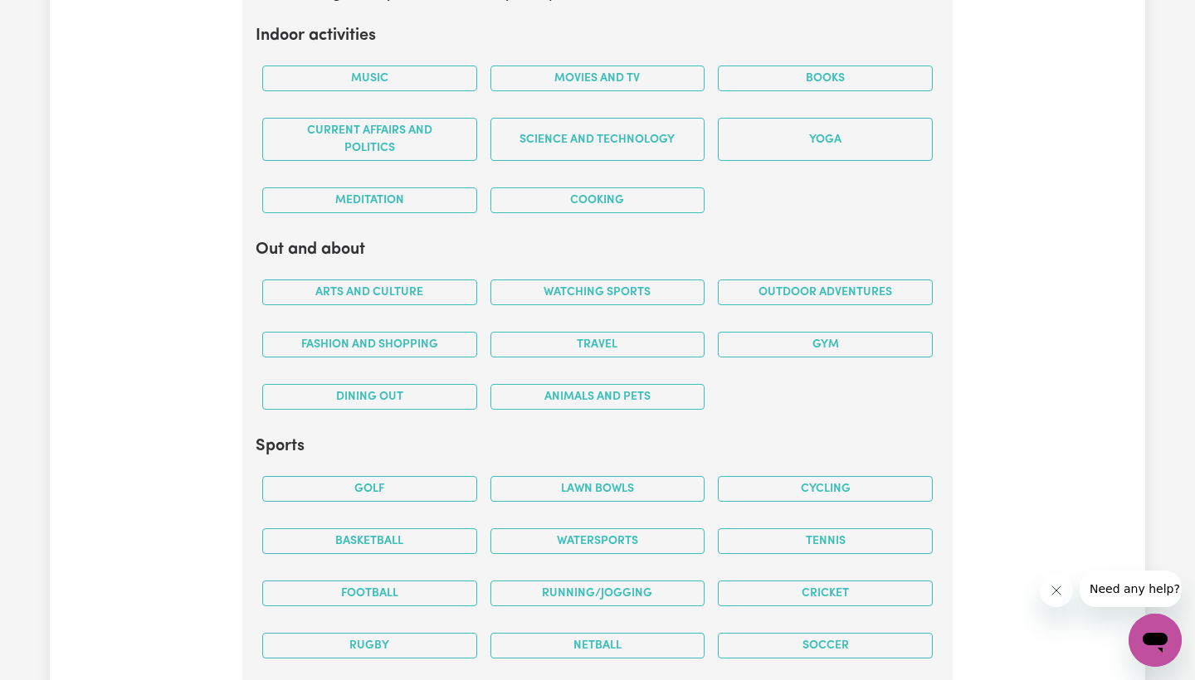
scroll to position [3316, 0]
